Goal: Find specific page/section: Find specific page/section

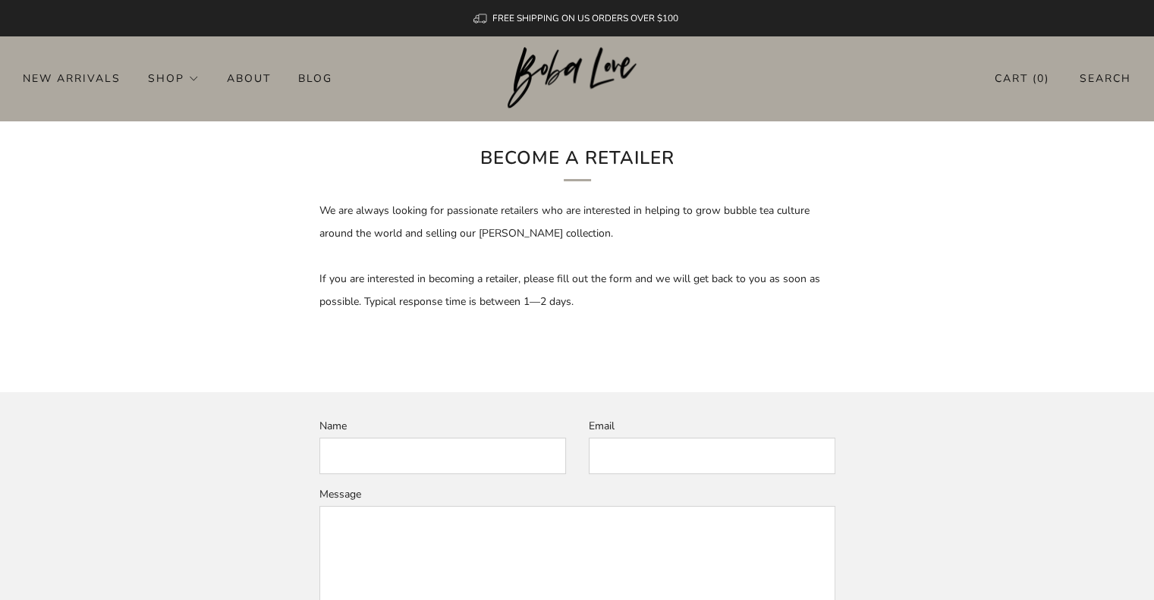
click at [435, 456] on input "Name" at bounding box center [442, 456] width 247 height 36
click at [707, 65] on header "0 New Arrivals Shop Apparel All Apparel Shirts Hoodies & Sweaters Bottoms" at bounding box center [577, 78] width 1154 height 84
click at [741, 88] on div "New Arrivals Shop Apparel All Apparel Shirts Hoodies & Sweaters Bottoms Hats Ba…" at bounding box center [577, 78] width 1154 height 24
click at [853, 83] on div "New Arrivals Shop Apparel All Apparel Shirts Hoodies & Sweaters Bottoms Hats Ba…" at bounding box center [577, 78] width 1154 height 24
click at [653, 458] on input "Email" at bounding box center [712, 456] width 247 height 36
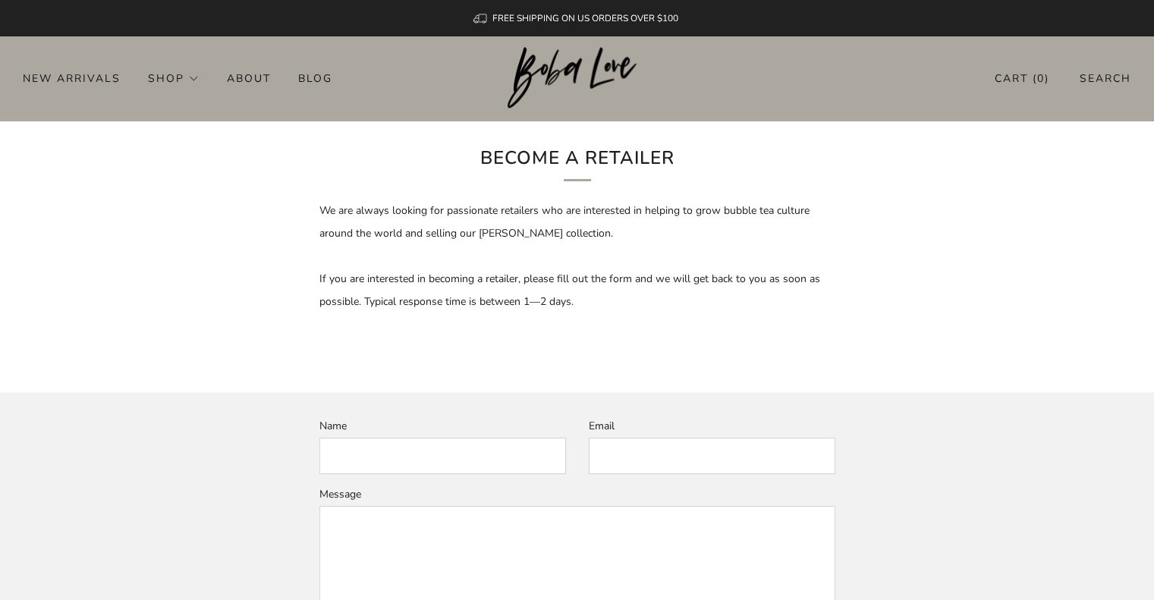
click at [777, 134] on div "FREE SHIPPING ON US ORDERS OVER $100 0 New Arrivals Shop Apparel All Apparel Sh…" at bounding box center [577, 528] width 1154 height 1057
click at [700, 84] on div "New Arrivals Shop Apparel All Apparel Shirts Hoodies & Sweaters Bottoms Hats Ba…" at bounding box center [577, 78] width 1154 height 24
click at [613, 77] on img at bounding box center [577, 78] width 139 height 62
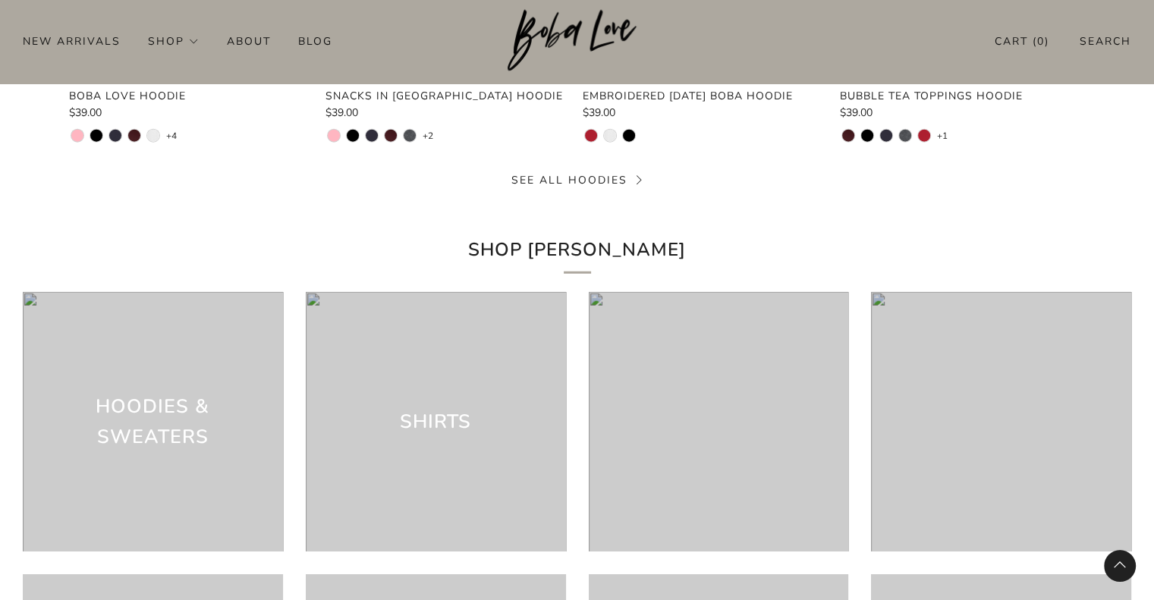
scroll to position [4322, 0]
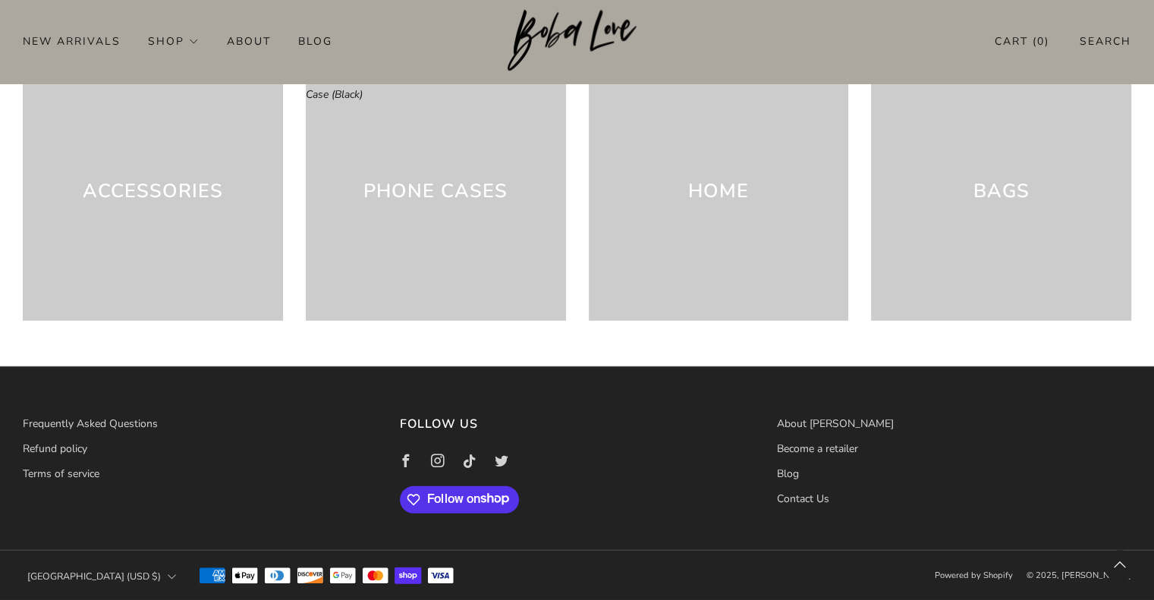
click at [734, 191] on h3 "Home" at bounding box center [718, 191] width 61 height 30
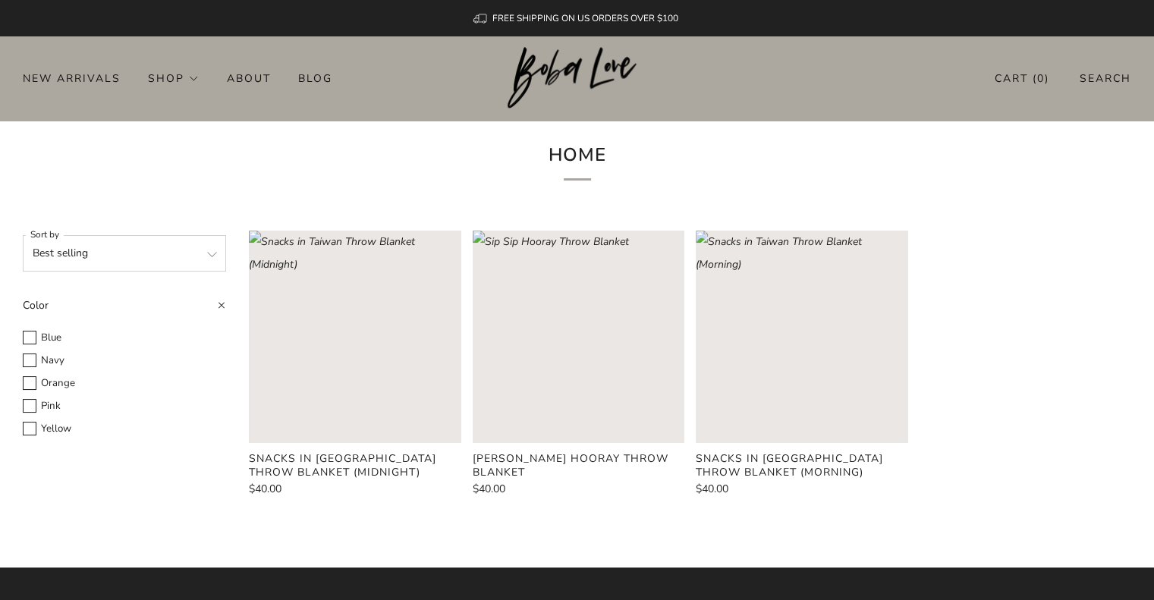
click at [574, 335] on rect "Loading image: Sip Sip Hooray Throw Blanket" at bounding box center [579, 337] width 212 height 212
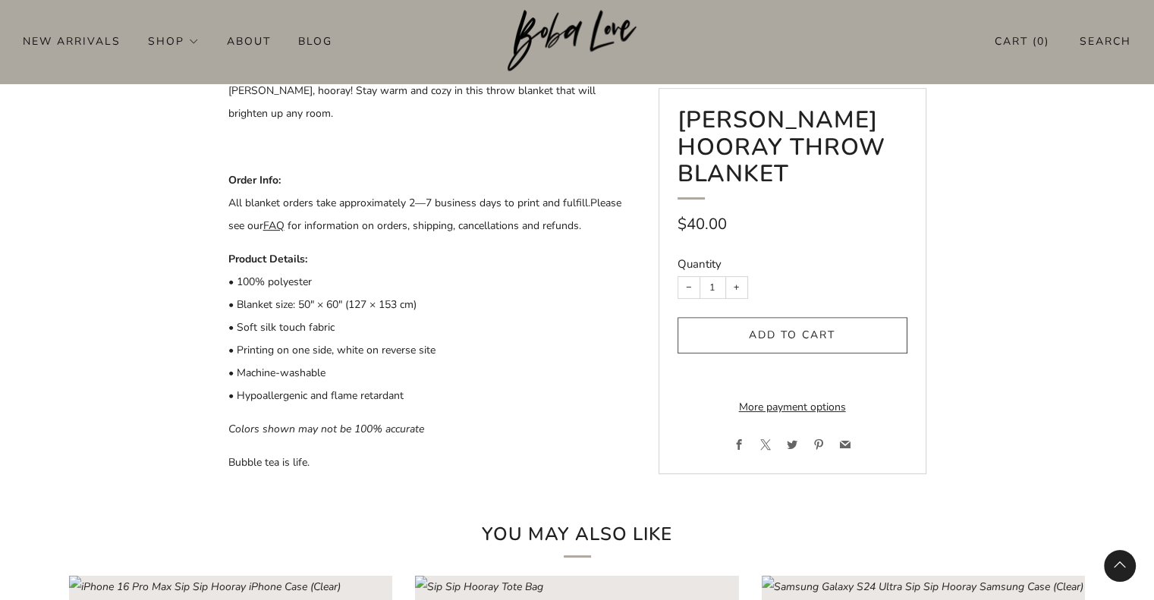
scroll to position [225, 0]
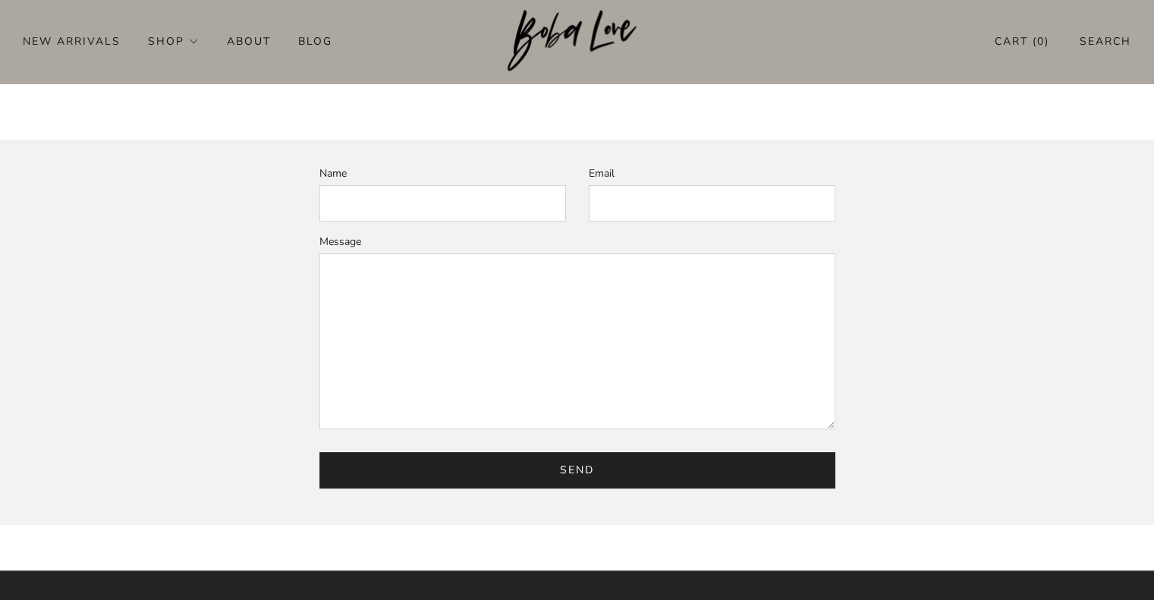
scroll to position [457, 0]
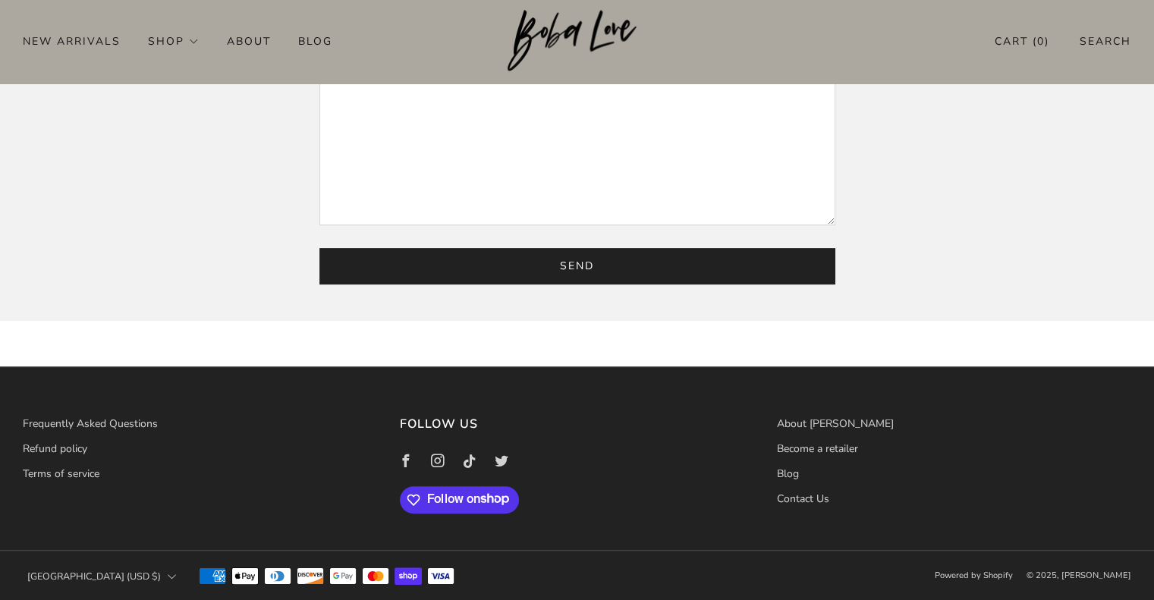
click at [517, 182] on textarea "Message" at bounding box center [577, 137] width 516 height 176
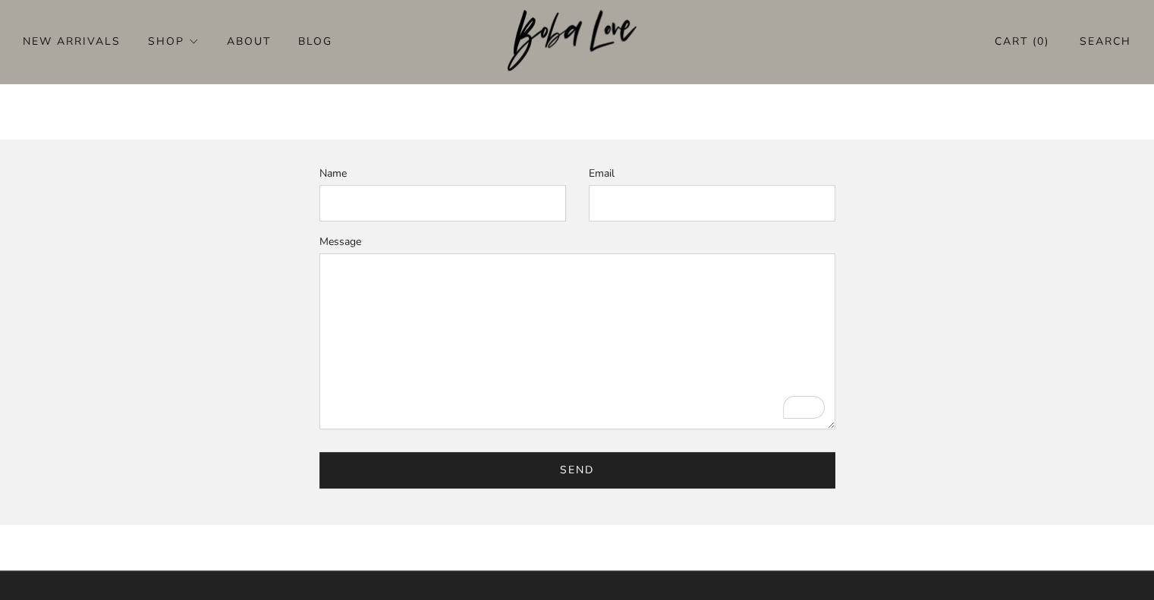
scroll to position [0, 0]
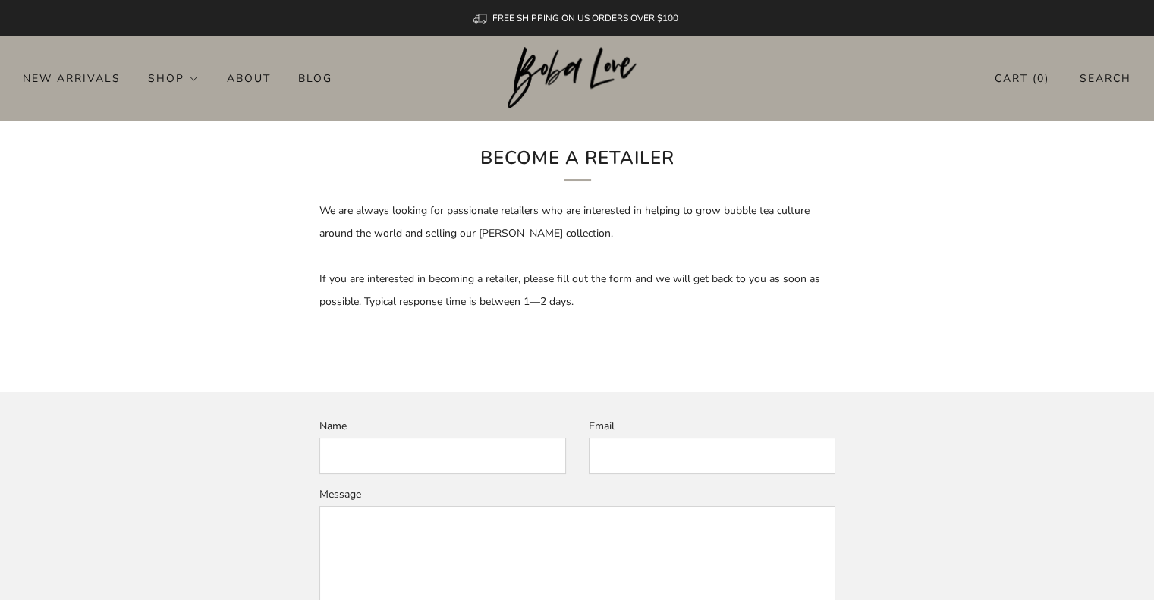
click at [440, 461] on input "Name" at bounding box center [442, 456] width 247 height 36
click at [613, 461] on input "Email" at bounding box center [712, 456] width 247 height 36
click at [442, 461] on input "Name" at bounding box center [442, 456] width 247 height 36
click at [606, 467] on input "Email" at bounding box center [712, 456] width 247 height 36
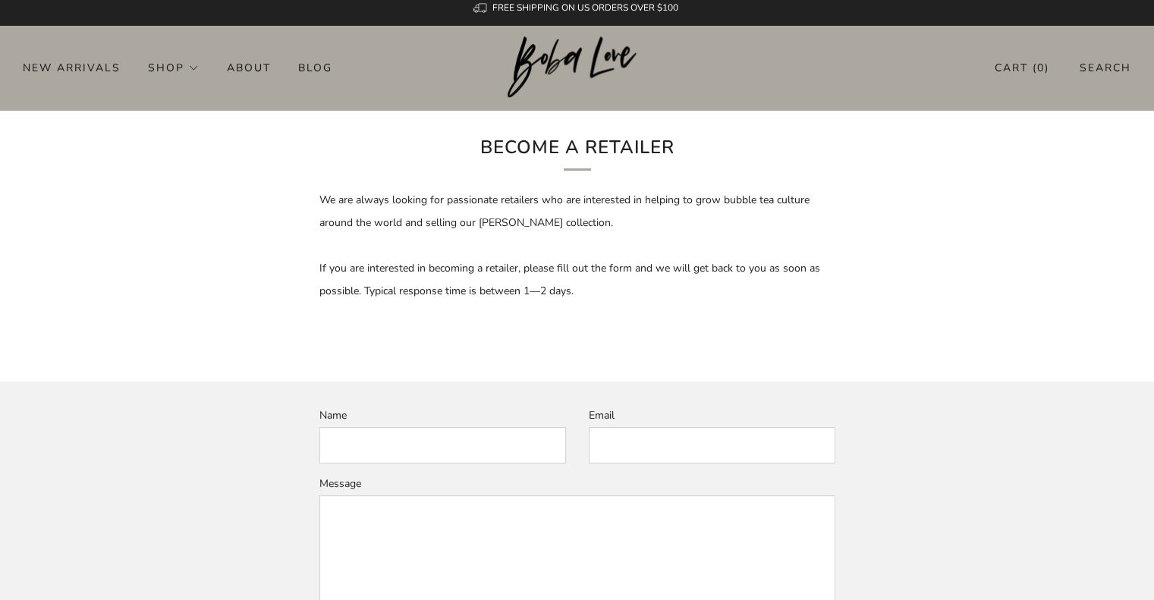
scroll to position [253, 0]
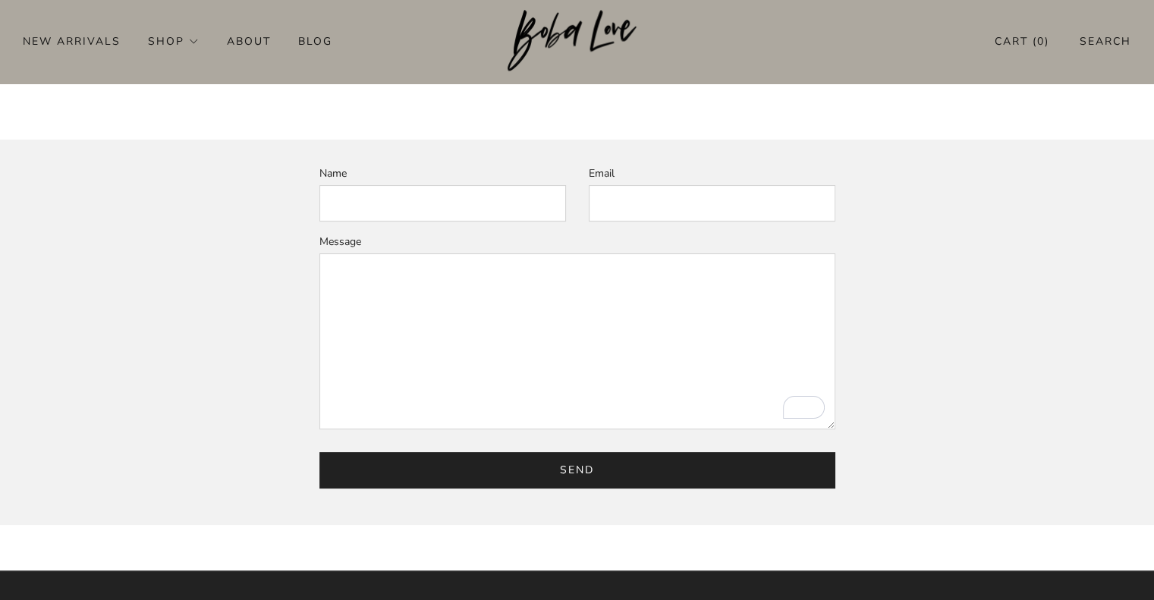
click at [483, 351] on textarea "Message" at bounding box center [577, 341] width 516 height 176
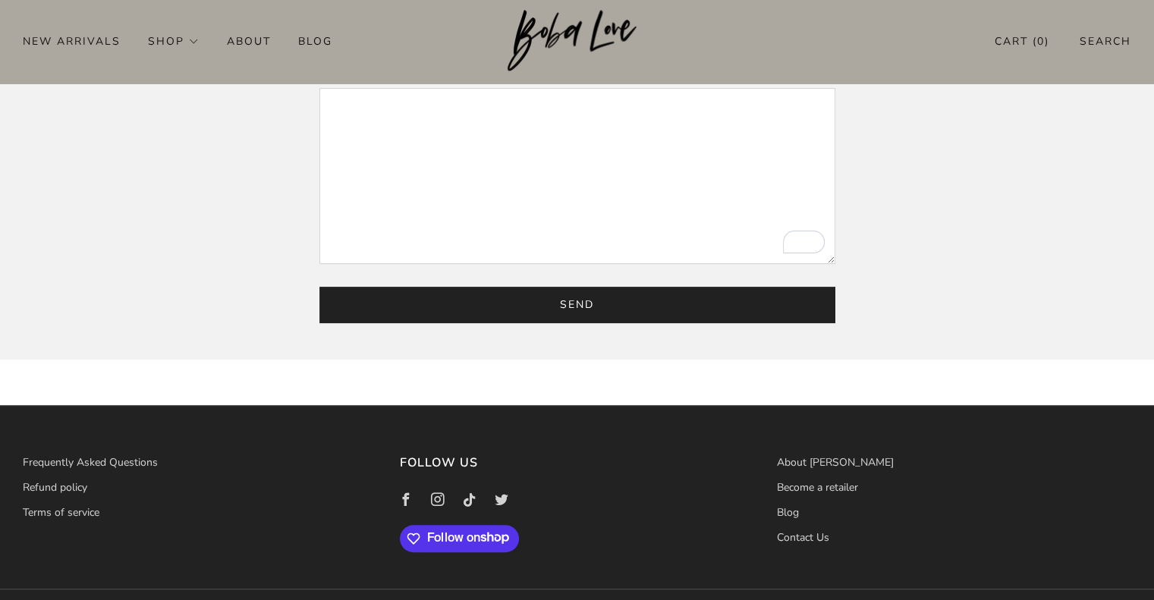
scroll to position [457, 0]
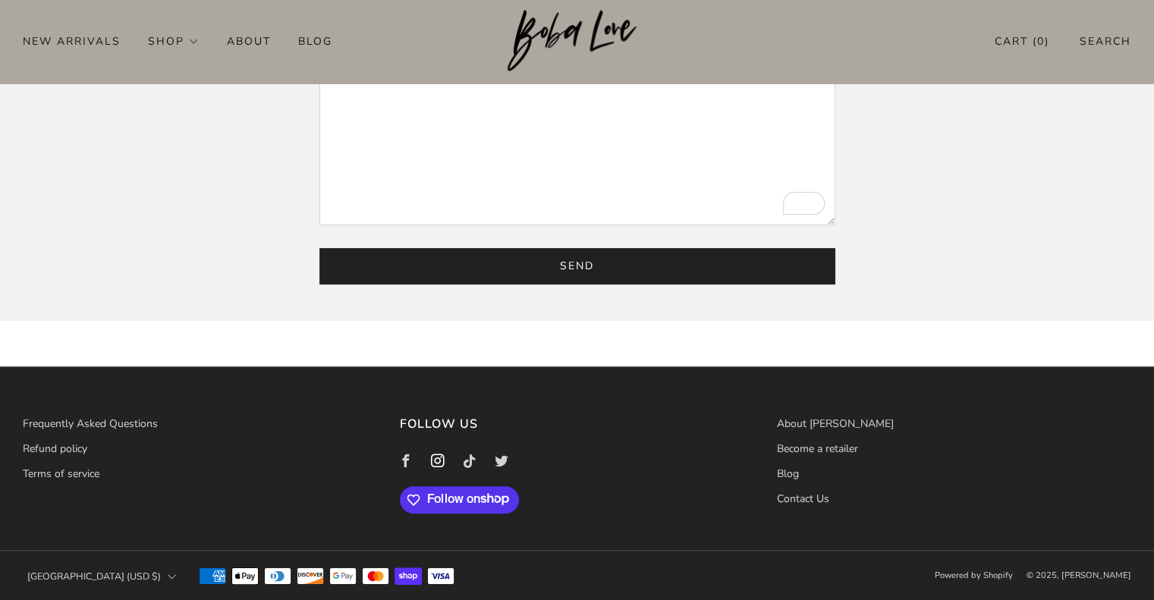
click at [434, 461] on icon at bounding box center [438, 462] width 32 height 32
